Goal: Information Seeking & Learning: Learn about a topic

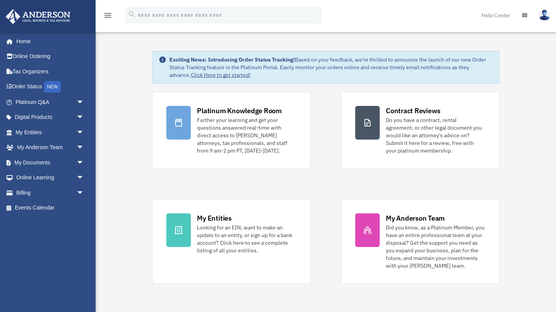
click at [543, 15] on img at bounding box center [544, 15] width 11 height 11
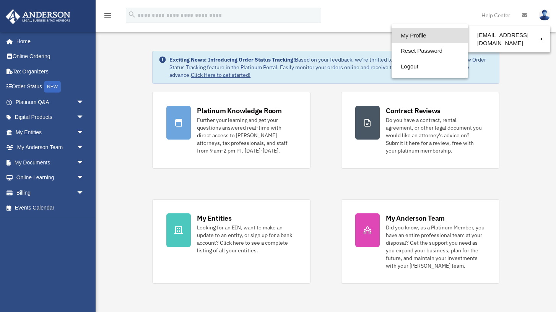
click at [409, 41] on link "My Profile" at bounding box center [429, 36] width 76 height 16
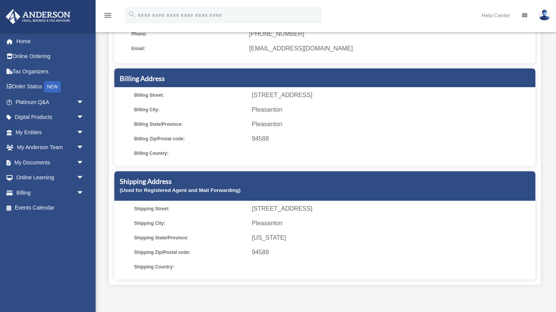
scroll to position [93, 0]
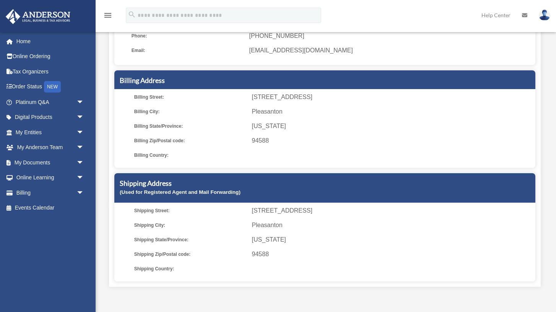
scroll to position [237, 0]
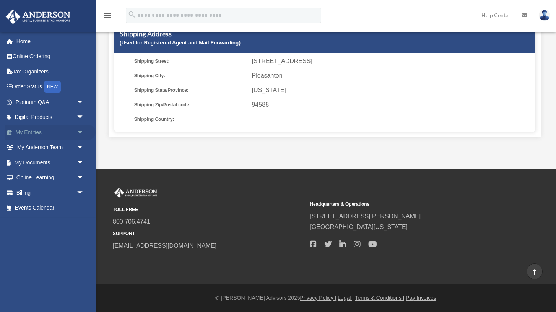
click at [64, 133] on link "My Entities arrow_drop_down" at bounding box center [50, 132] width 90 height 15
click at [48, 134] on link "My Entities arrow_drop_down" at bounding box center [50, 132] width 90 height 15
click at [81, 131] on span "arrow_drop_down" at bounding box center [83, 133] width 15 height 16
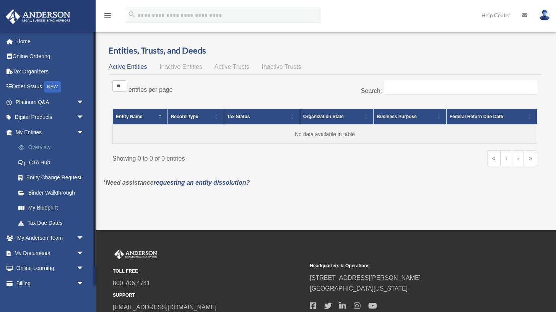
click at [38, 146] on link "Overview" at bounding box center [53, 147] width 85 height 15
click at [184, 67] on span "Inactive Entities" at bounding box center [180, 66] width 43 height 6
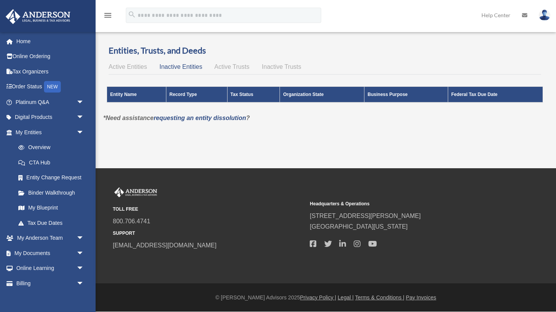
click at [231, 66] on span "Active Trusts" at bounding box center [231, 66] width 35 height 6
click at [276, 67] on span "Inactive Trusts" at bounding box center [281, 66] width 39 height 6
click at [130, 68] on span "Active Entities" at bounding box center [128, 66] width 38 height 6
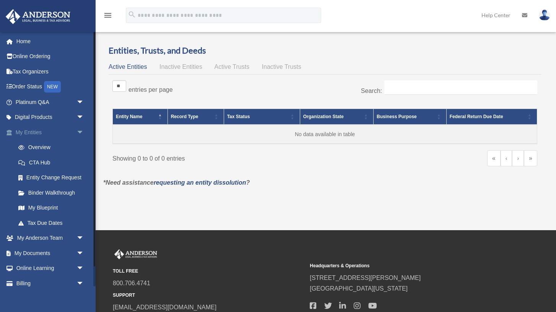
click at [51, 131] on link "My Entities arrow_drop_down" at bounding box center [50, 132] width 90 height 15
click at [45, 150] on link "Overview" at bounding box center [53, 147] width 85 height 15
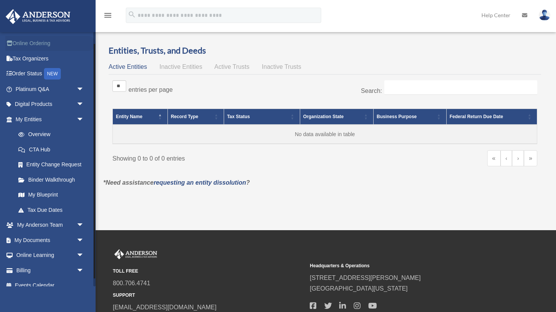
scroll to position [21, 0]
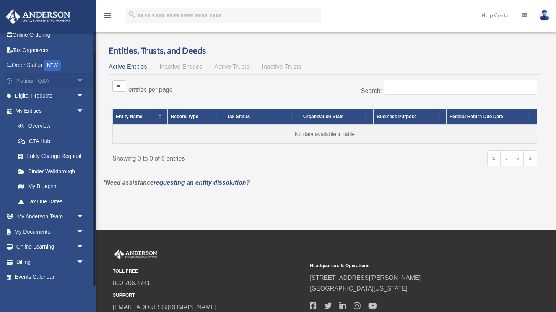
click at [41, 84] on link "Platinum Q&A arrow_drop_down" at bounding box center [50, 80] width 90 height 15
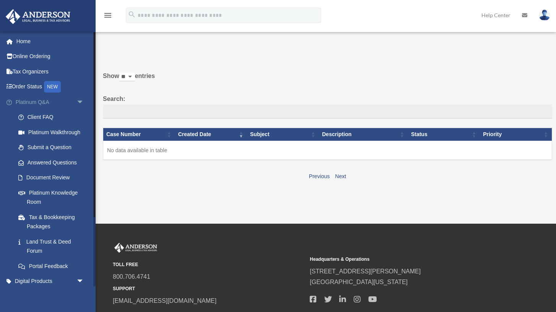
click at [80, 103] on span "arrow_drop_down" at bounding box center [83, 102] width 15 height 16
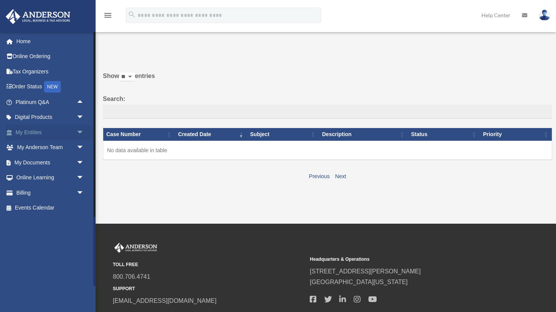
click at [80, 131] on span "arrow_drop_down" at bounding box center [83, 133] width 15 height 16
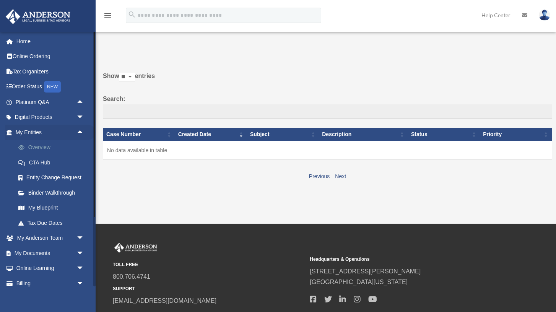
click at [41, 146] on link "Overview" at bounding box center [53, 147] width 85 height 15
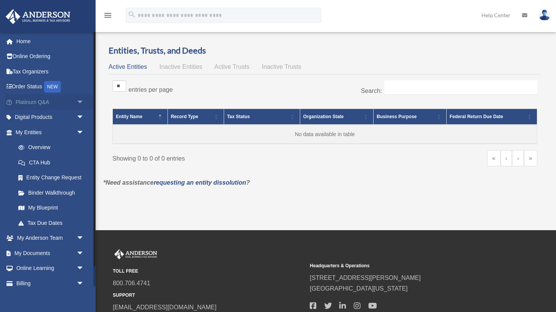
click at [36, 103] on link "Platinum Q&A arrow_drop_down" at bounding box center [50, 101] width 90 height 15
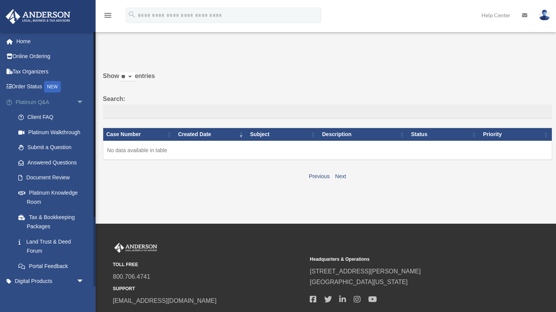
click at [32, 106] on link "Platinum Q&A arrow_drop_down" at bounding box center [50, 101] width 90 height 15
click at [79, 101] on span "arrow_drop_down" at bounding box center [83, 102] width 15 height 16
click at [79, 100] on span "arrow_drop_down" at bounding box center [83, 102] width 15 height 16
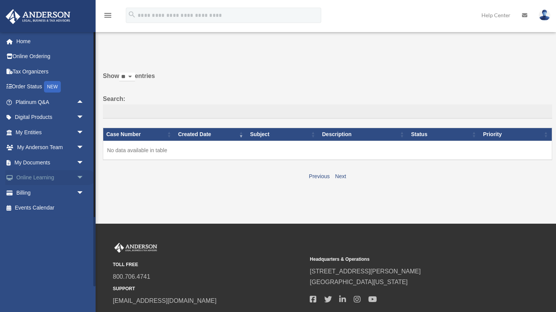
click at [82, 177] on span "arrow_drop_down" at bounding box center [83, 178] width 15 height 16
click at [43, 193] on link "Courses" at bounding box center [53, 192] width 85 height 15
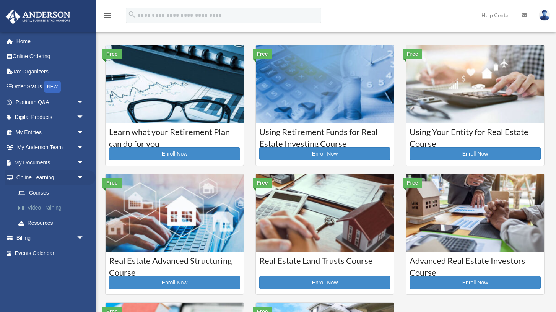
click at [52, 207] on link "Video Training" at bounding box center [53, 207] width 85 height 15
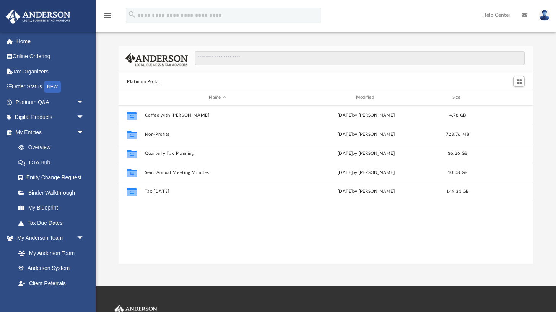
scroll to position [174, 414]
click at [29, 38] on link "Home" at bounding box center [50, 41] width 90 height 15
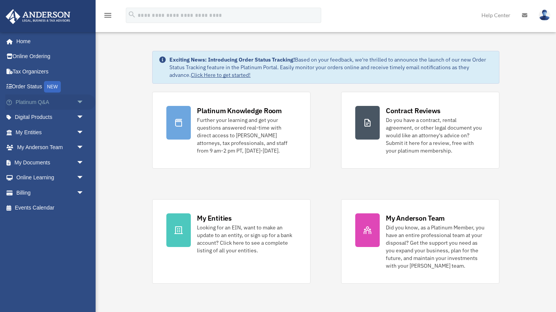
click at [80, 103] on span "arrow_drop_down" at bounding box center [83, 102] width 15 height 16
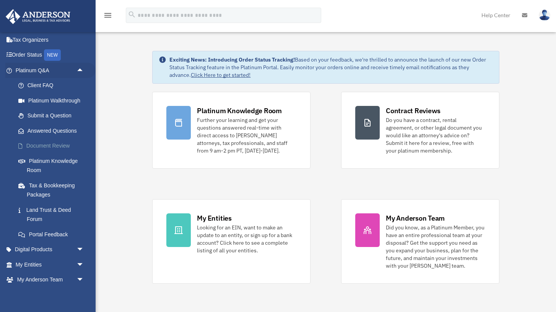
scroll to position [36, 0]
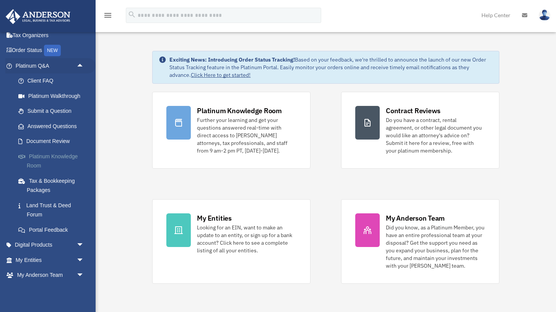
click at [56, 156] on link "Platinum Knowledge Room" at bounding box center [53, 161] width 85 height 24
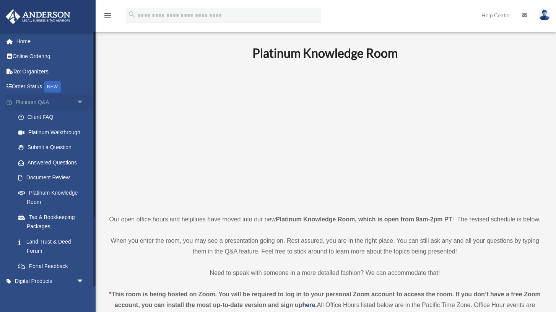
click at [79, 103] on span "arrow_drop_down" at bounding box center [83, 102] width 15 height 16
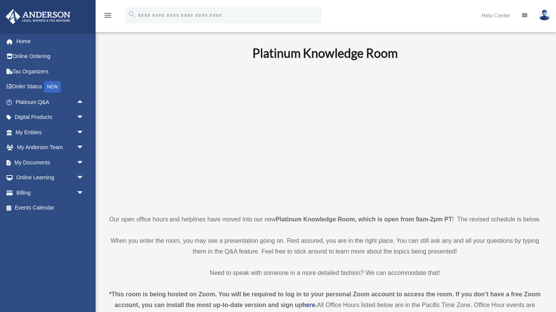
click at [544, 14] on img at bounding box center [544, 15] width 11 height 11
click at [148, 82] on p at bounding box center [325, 137] width 432 height 133
click at [42, 72] on link "Tax Organizers" at bounding box center [50, 71] width 90 height 15
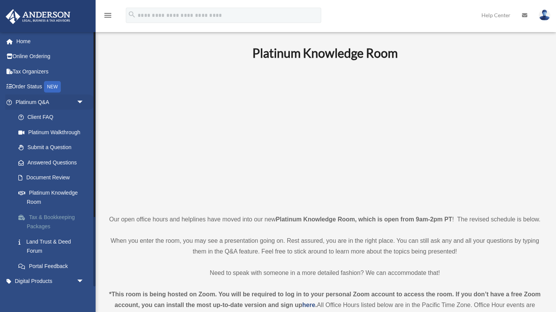
click at [62, 218] on link "Tax & Bookkeeping Packages" at bounding box center [53, 221] width 85 height 24
